Goal: Information Seeking & Learning: Understand process/instructions

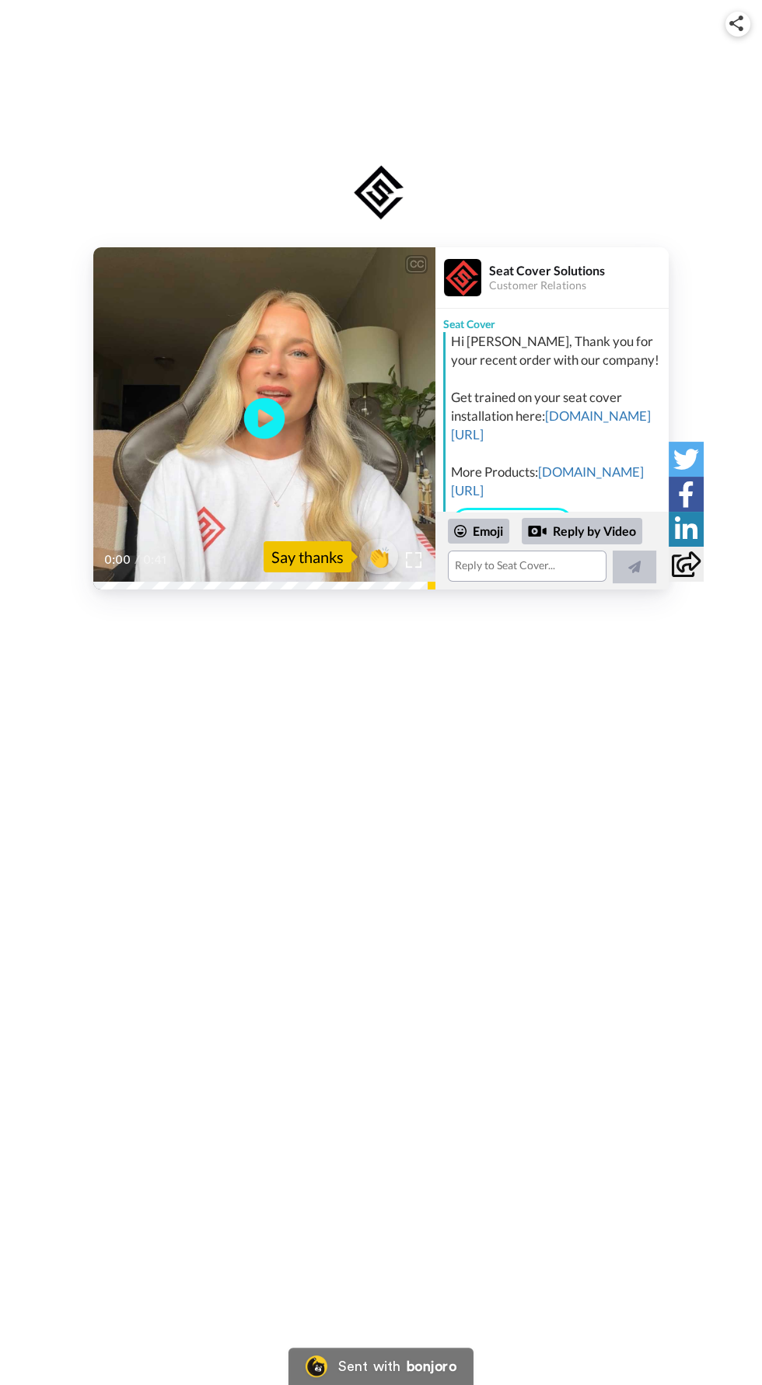
click at [277, 413] on icon "Play/Pause" at bounding box center [264, 419] width 41 height 74
click at [282, 414] on icon "Play/Pause" at bounding box center [264, 419] width 41 height 74
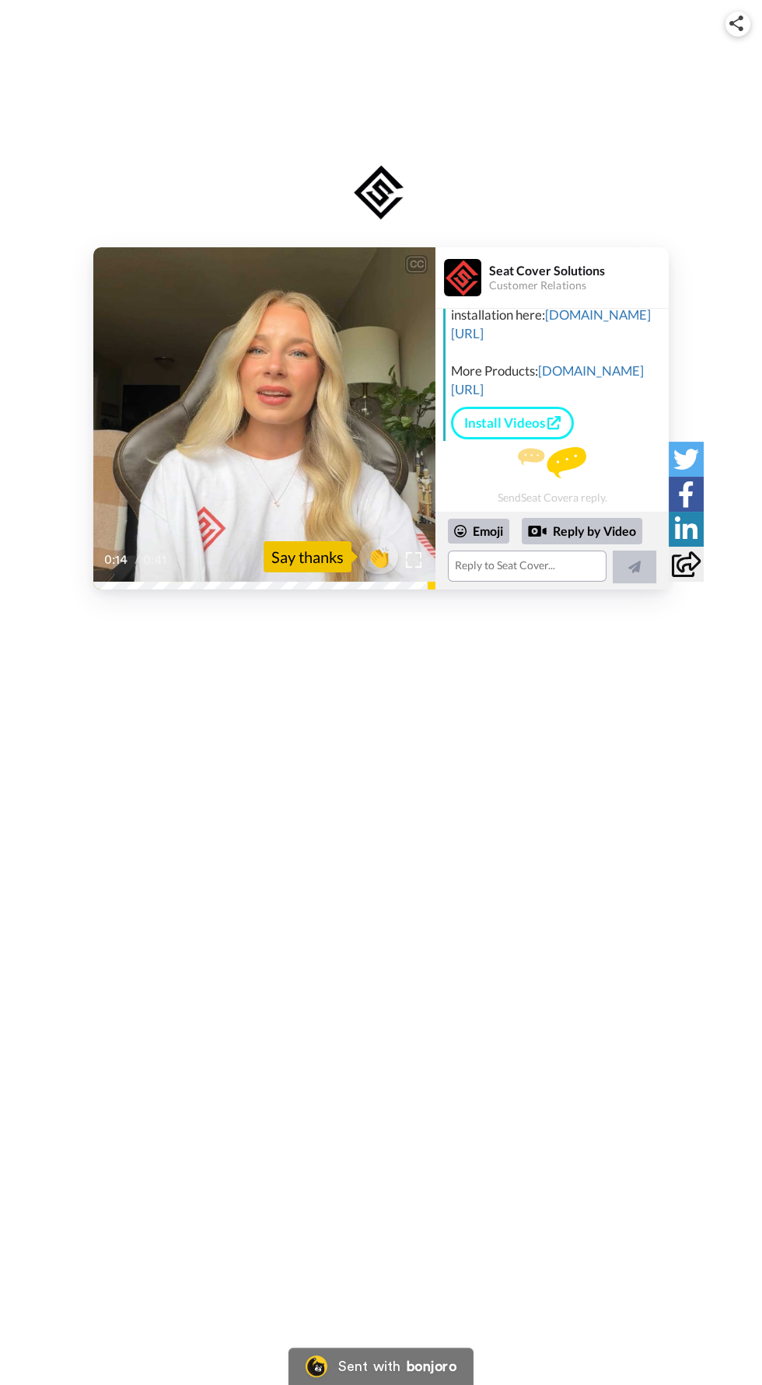
scroll to position [65, 0]
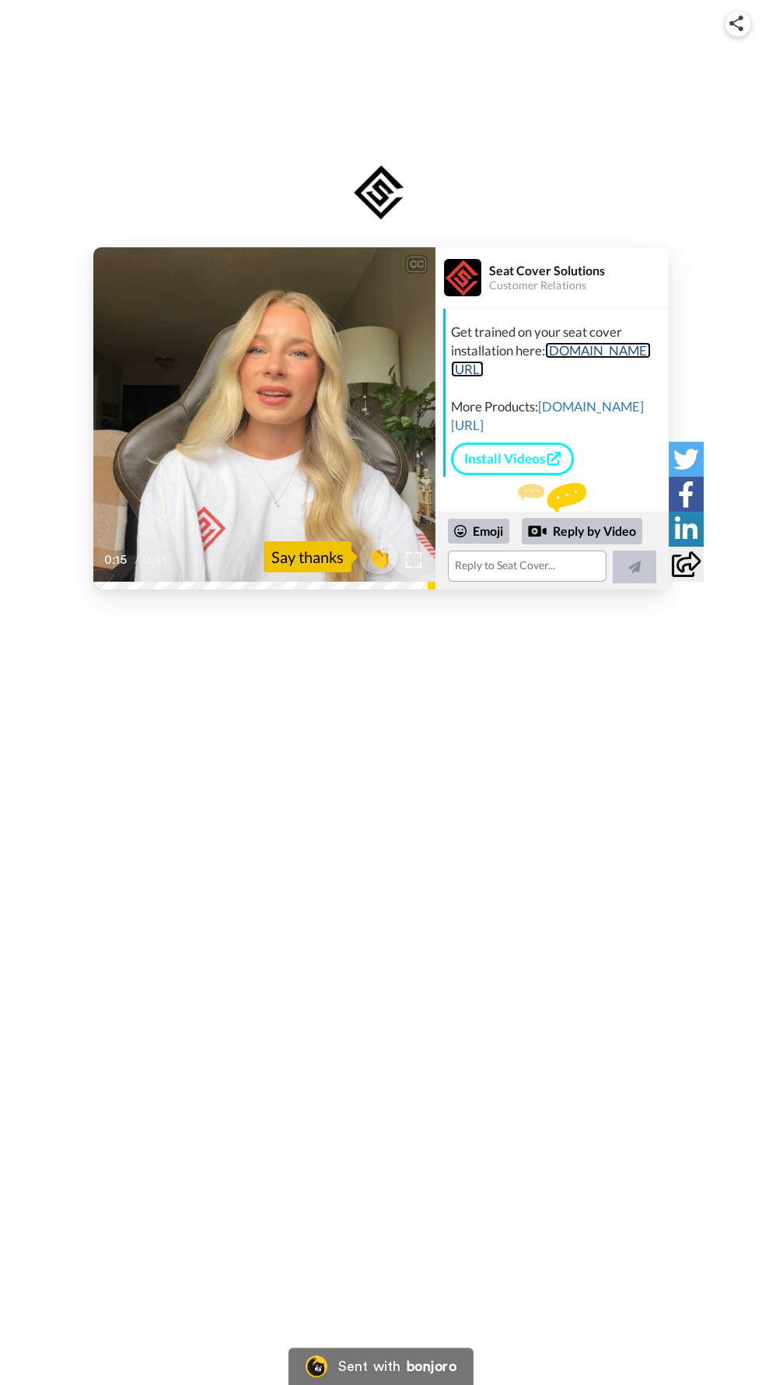
click at [517, 377] on link "[DOMAIN_NAME][URL]" at bounding box center [551, 359] width 200 height 35
